Goal: Transaction & Acquisition: Purchase product/service

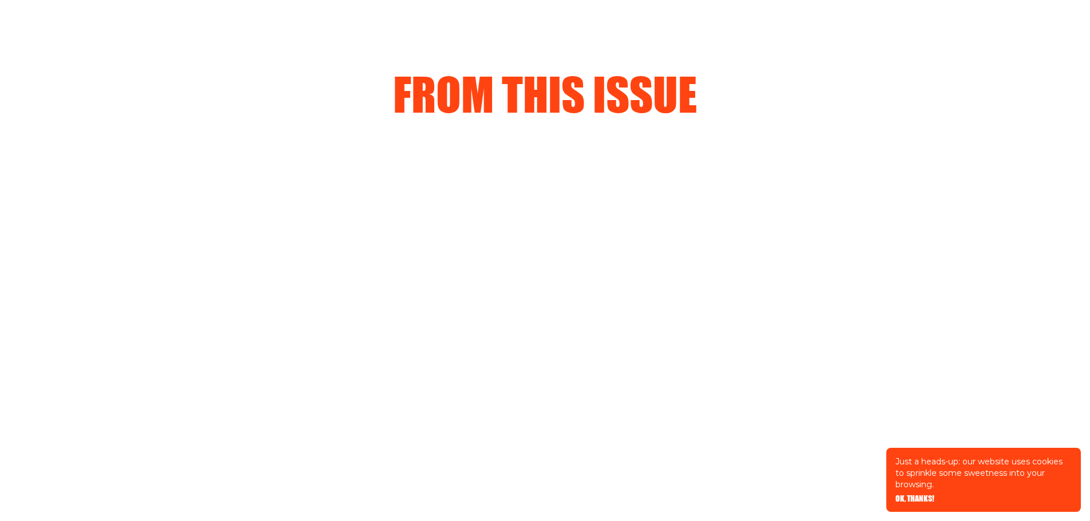
scroll to position [1202, 0]
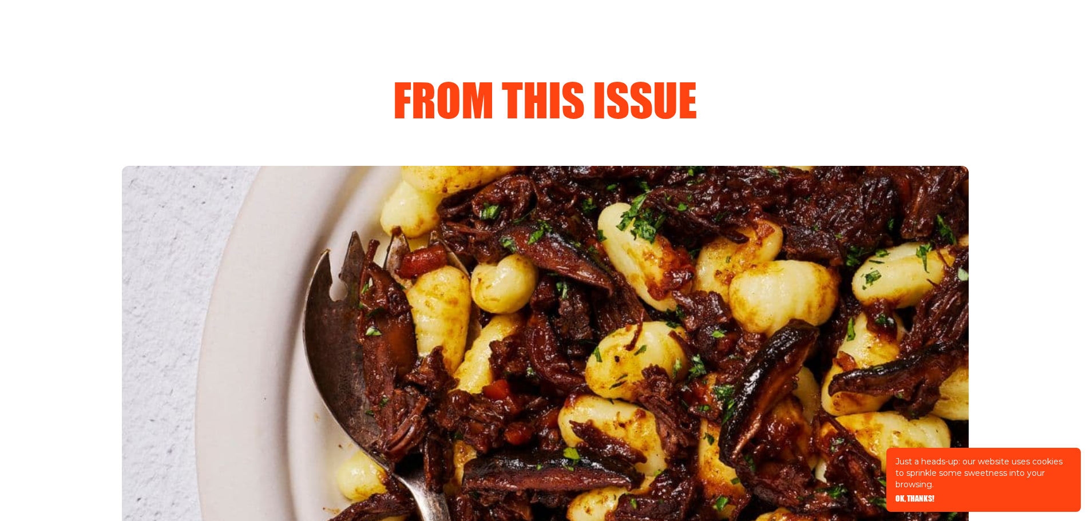
click at [616, 348] on img "3 of 5" at bounding box center [545, 400] width 847 height 469
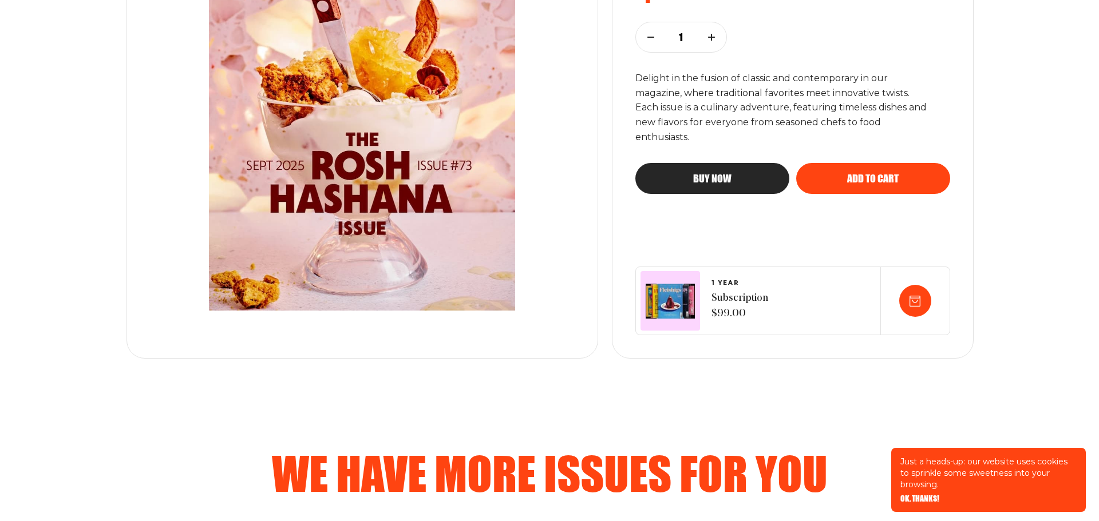
scroll to position [286, 0]
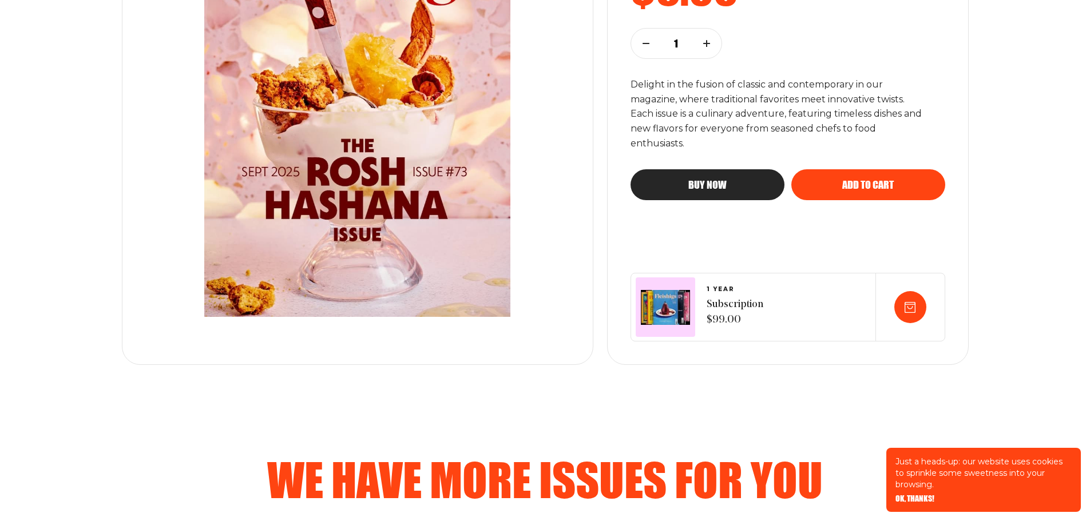
click at [744, 188] on div "Buy now" at bounding box center [708, 185] width 108 height 10
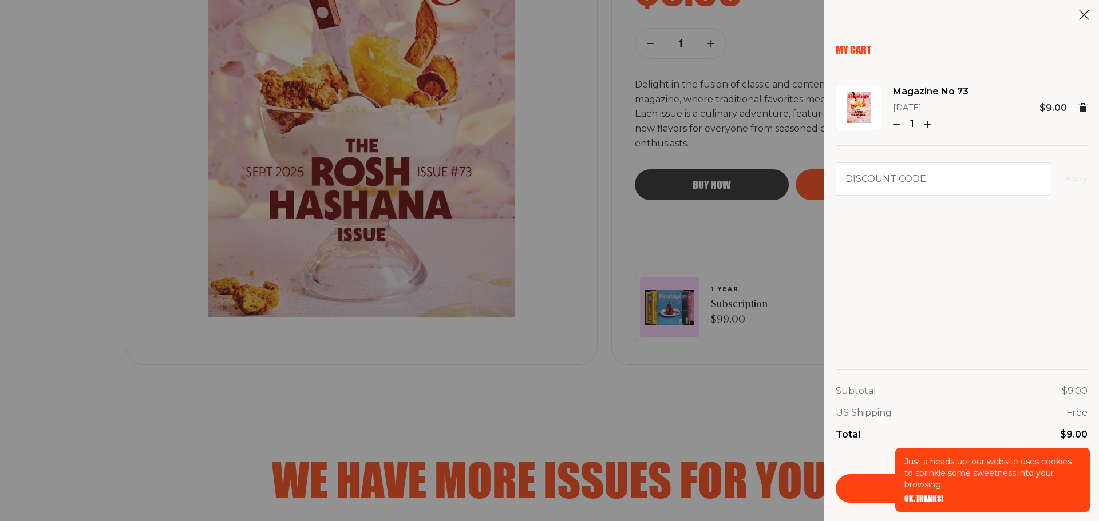
click at [918, 495] on span "OK, THANKS!" at bounding box center [923, 491] width 39 height 8
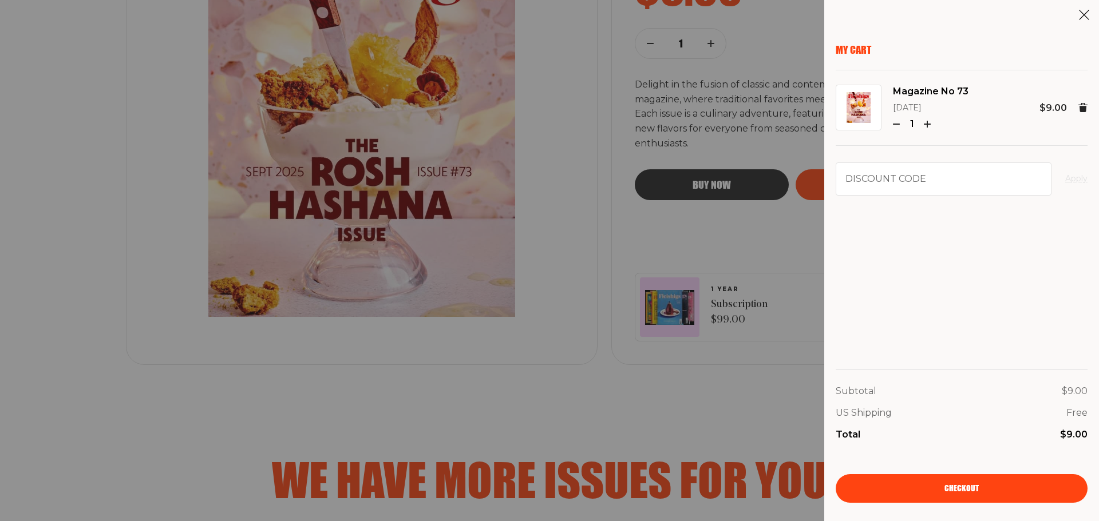
click at [974, 485] on span "Checkout" at bounding box center [961, 481] width 34 height 8
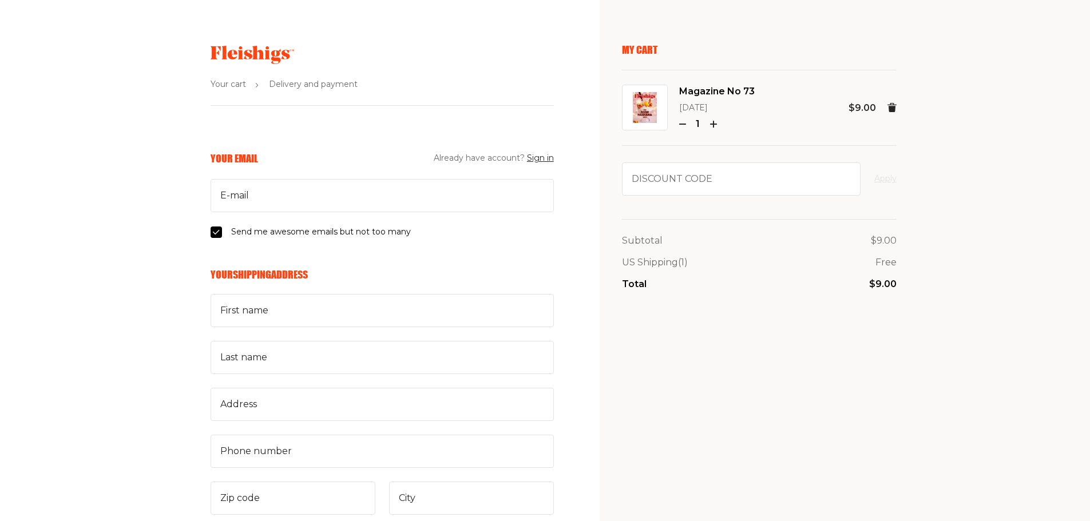
click at [215, 231] on input "Send me awesome emails but not too many" at bounding box center [216, 232] width 11 height 11
checkbox input "false"
click at [268, 314] on input "First name" at bounding box center [382, 310] width 343 height 33
type input "julia.greenstein@gmail.com"
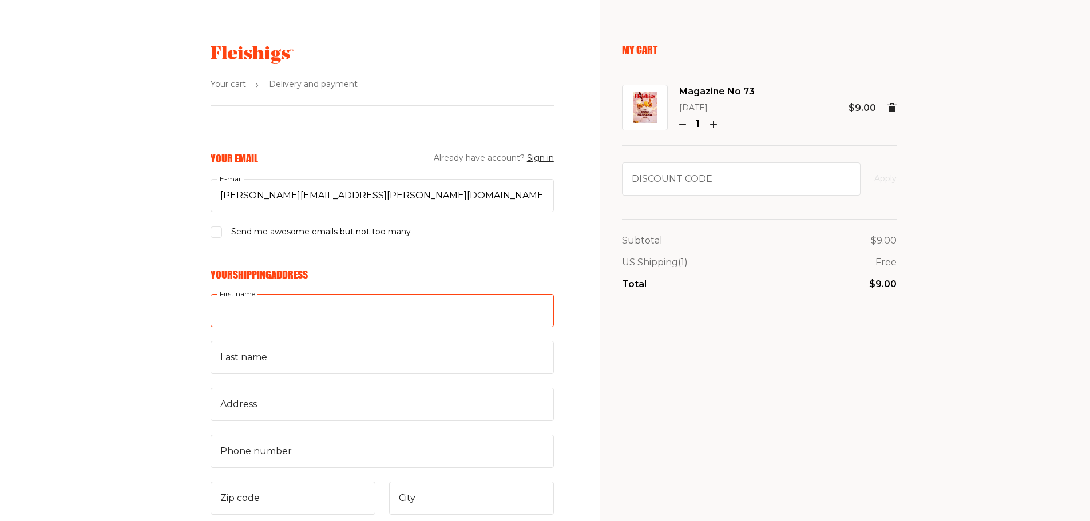
type input "Julia"
type input "Greenstein"
type input "174 Mount Vernon St"
type input "02465"
type input "Newton"
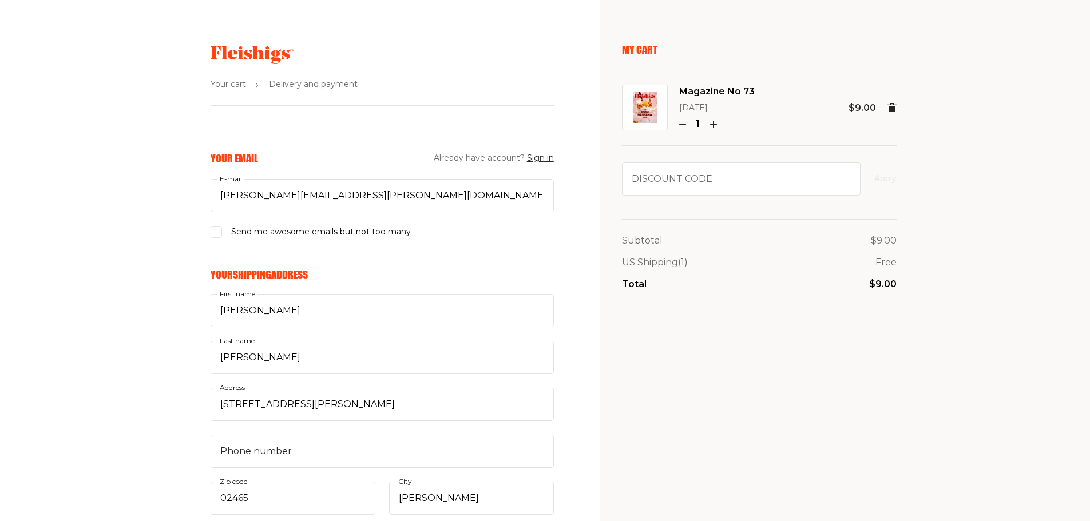
select select "US"
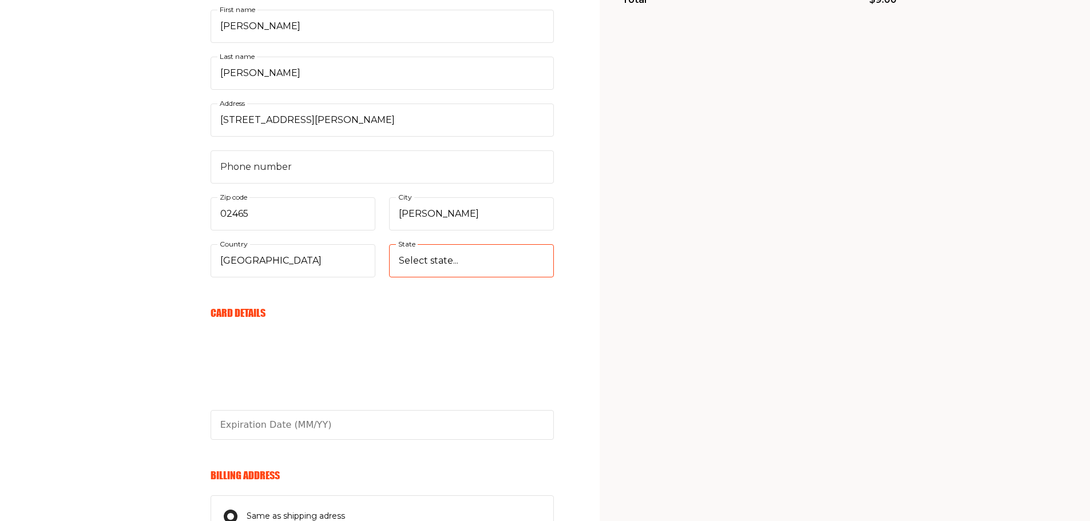
click at [465, 256] on select "Select state... Alabama Alaska American Samoa Arizona Arkansas California Color…" at bounding box center [471, 260] width 165 height 33
select select "Massachusetts"
click at [389, 244] on select "Select state... Alabama Alaska American Samoa Arizona Arkansas California Color…" at bounding box center [471, 260] width 165 height 33
type input "08/26"
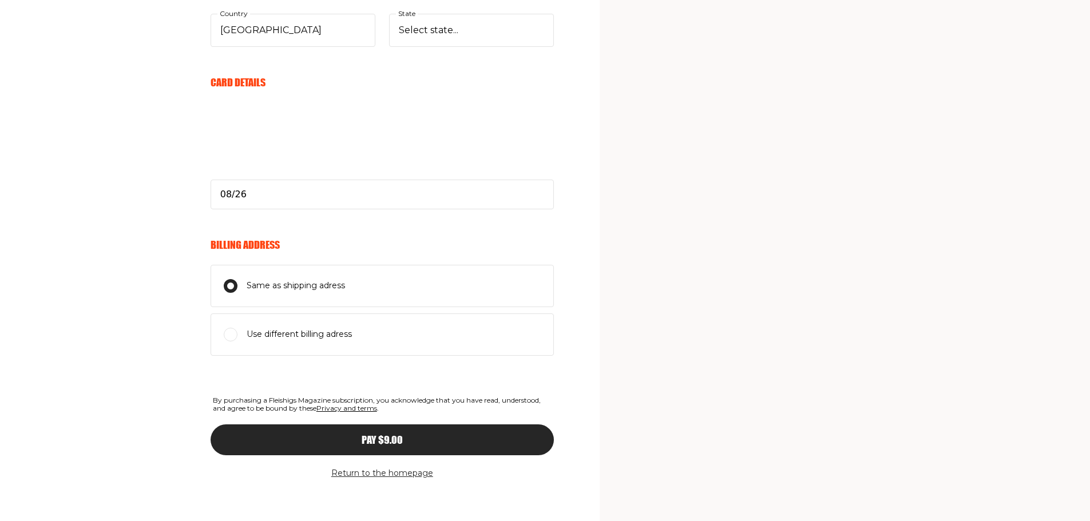
scroll to position [520, 0]
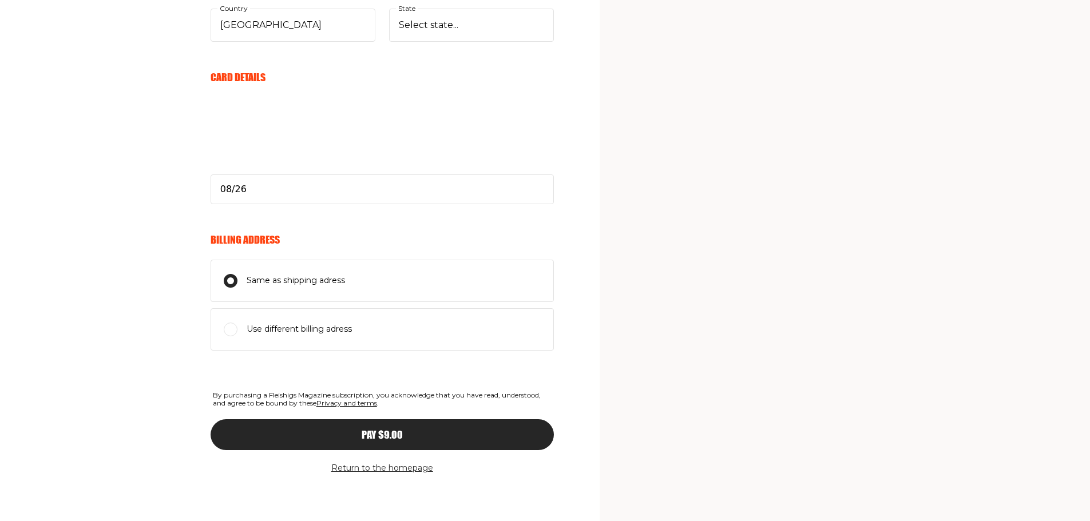
click at [403, 429] on button "Pay $9.00" at bounding box center [382, 435] width 343 height 31
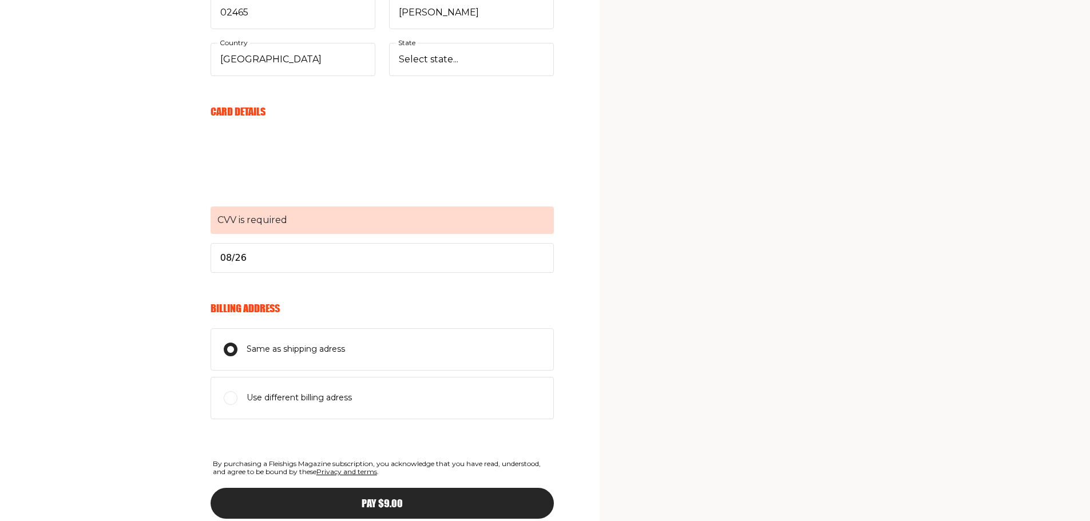
scroll to position [191, 0]
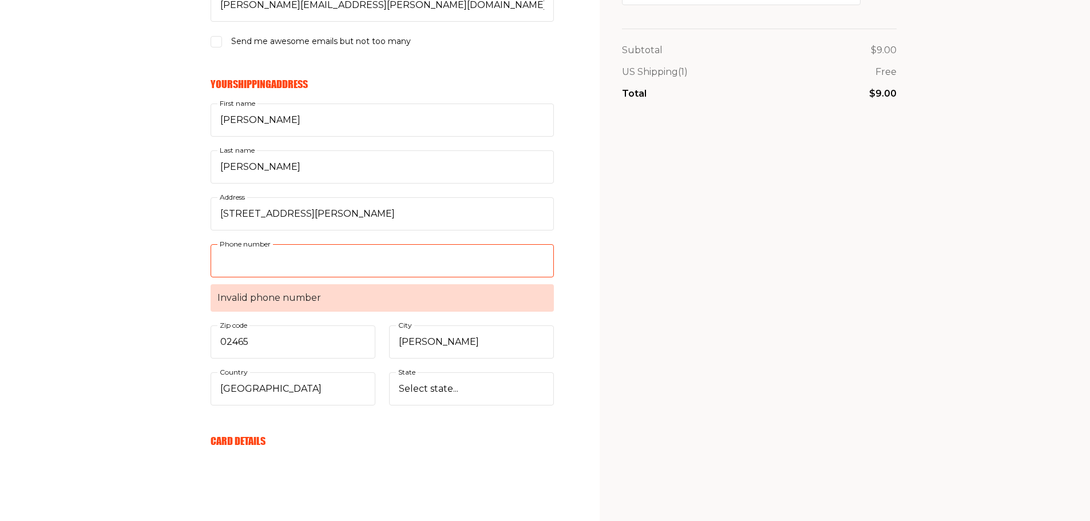
click at [298, 260] on input "Phone number Invalid phone number" at bounding box center [382, 260] width 343 height 33
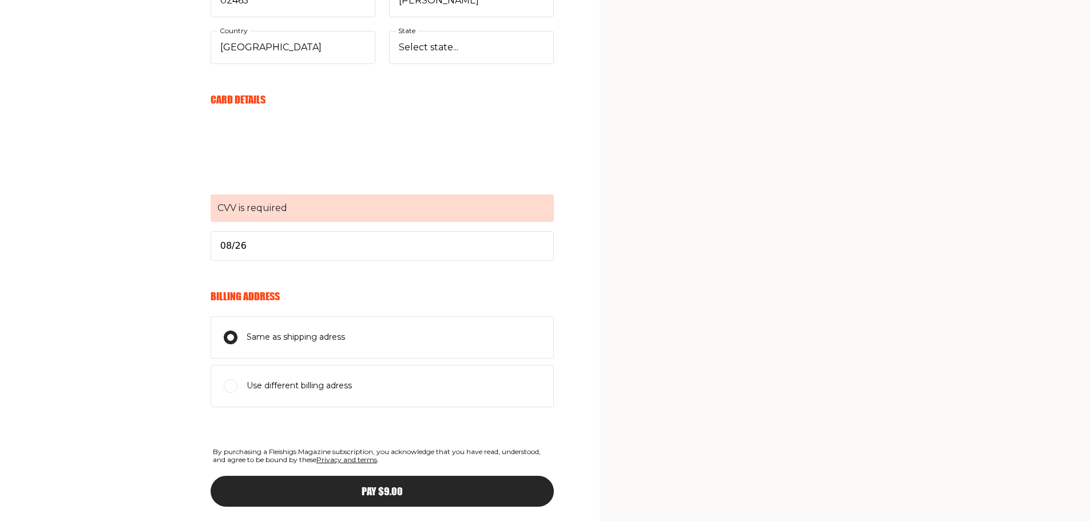
scroll to position [534, 0]
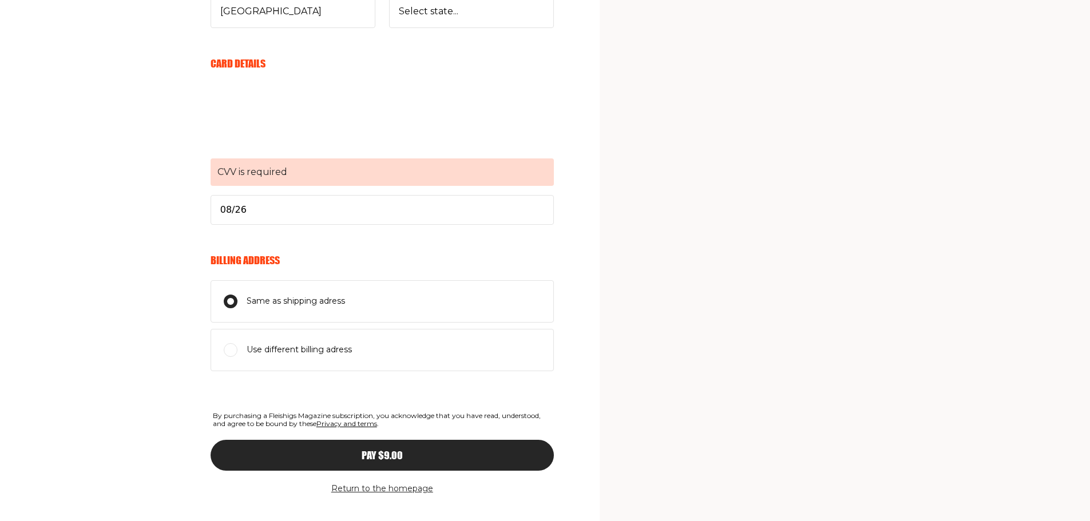
type input "8579193538"
click at [248, 173] on span "CVV is required" at bounding box center [382, 172] width 343 height 27
click at [390, 450] on span "Pay $9.00" at bounding box center [382, 445] width 41 height 10
click at [252, 167] on span "CVV is required" at bounding box center [382, 172] width 343 height 27
click at [251, 171] on span "CVV is required" at bounding box center [382, 172] width 343 height 27
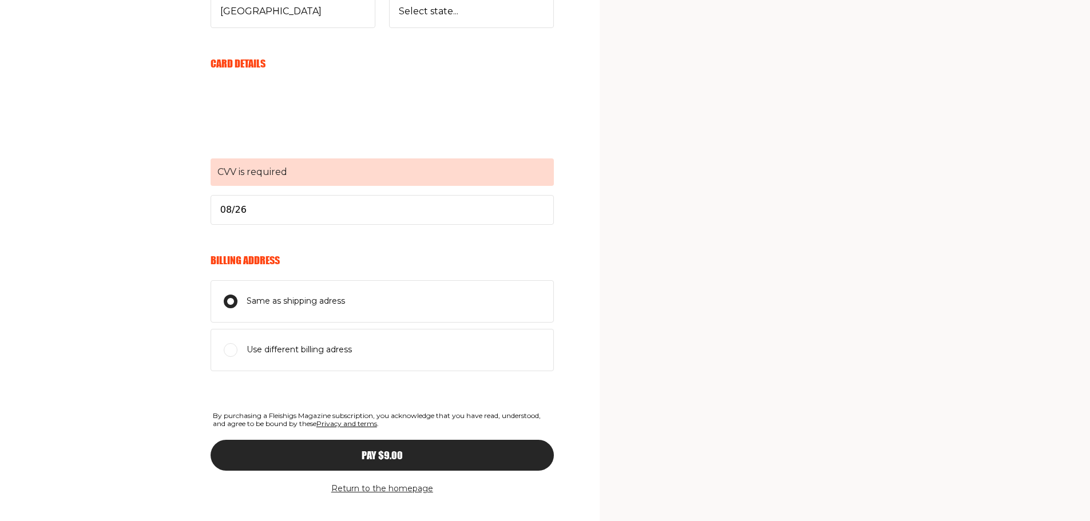
click at [575, 213] on section "Your cart Delivery and payment Your Email Already have account? Sign in julia.g…" at bounding box center [545, 4] width 1090 height 1076
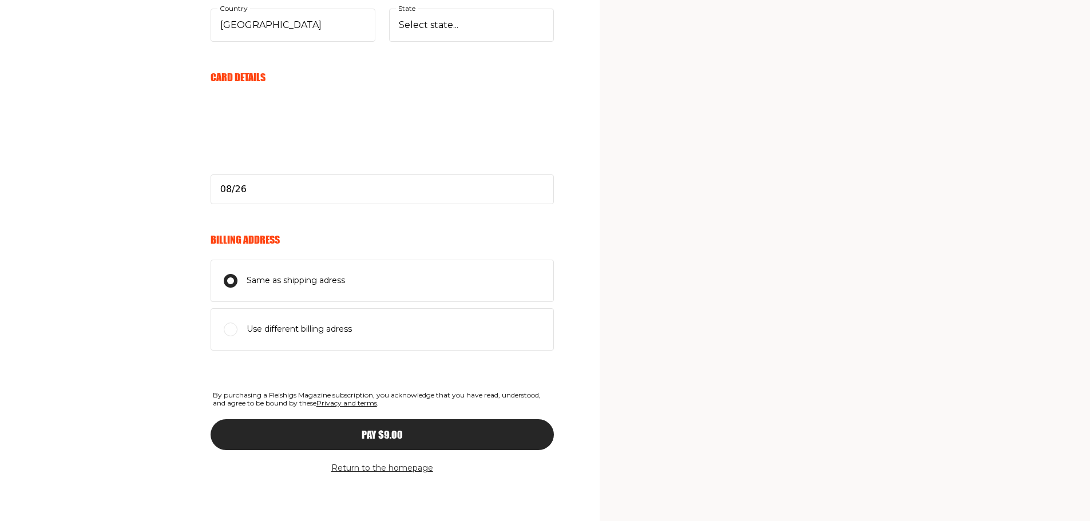
click at [374, 430] on span "Pay $9.00" at bounding box center [382, 425] width 41 height 10
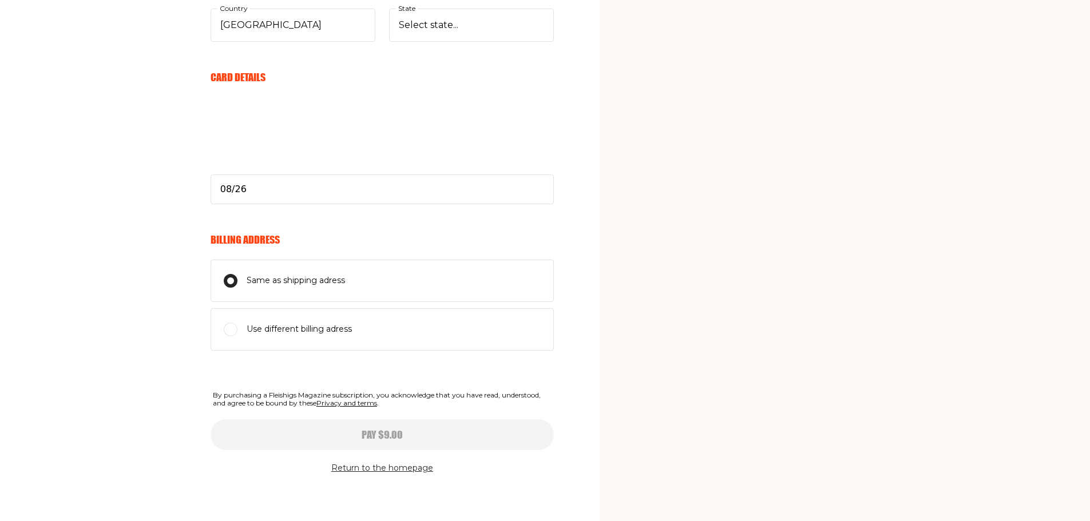
select select
type input "08/26"
select select
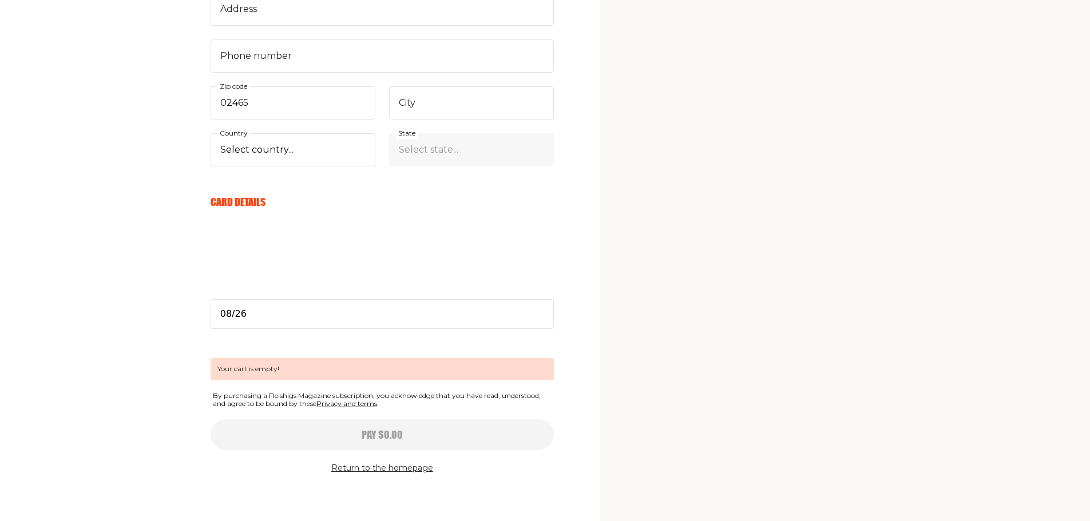
scroll to position [396, 0]
